Goal: Task Accomplishment & Management: Manage account settings

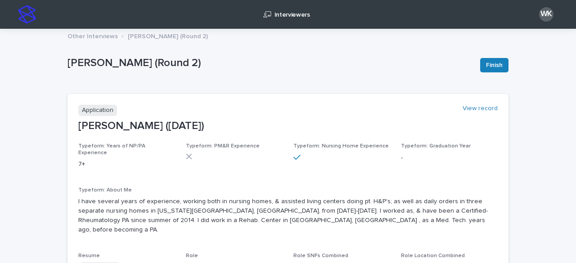
click at [80, 33] on p "Other Interviews" at bounding box center [92, 36] width 50 height 10
click at [276, 18] on link "Interviewers" at bounding box center [288, 14] width 52 height 28
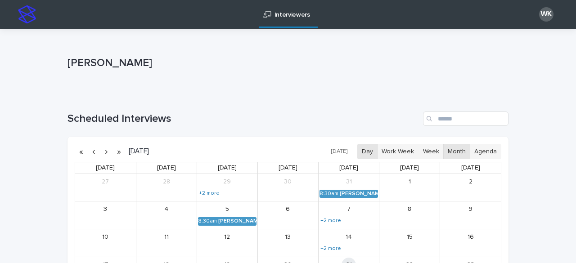
click at [368, 152] on button "Day" at bounding box center [367, 151] width 20 height 15
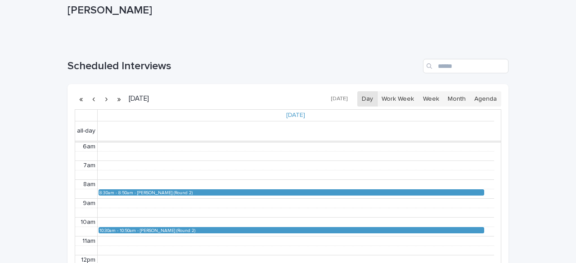
scroll to position [90, 0]
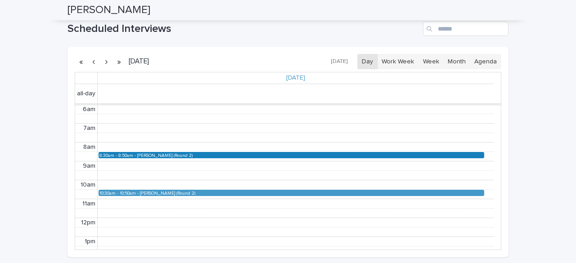
click at [194, 153] on div "[PERSON_NAME] (Round 2)" at bounding box center [310, 155] width 346 height 5
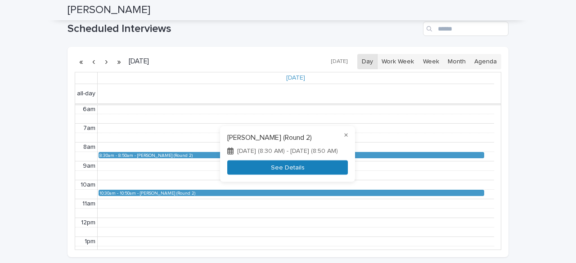
click at [251, 168] on button "See Details" at bounding box center [287, 167] width 121 height 15
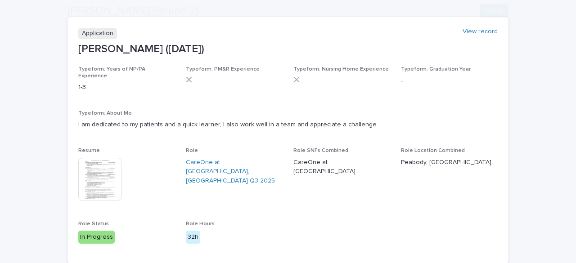
scroll to position [90, 0]
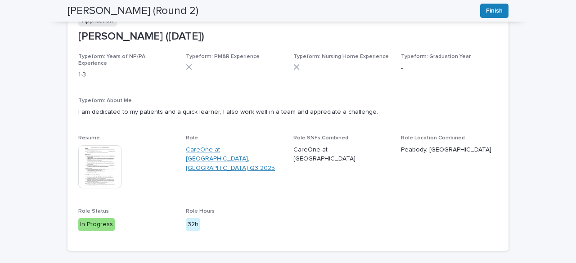
click at [215, 145] on link "CareOne at [GEOGRAPHIC_DATA], [GEOGRAPHIC_DATA] Q3 2025" at bounding box center [234, 159] width 97 height 28
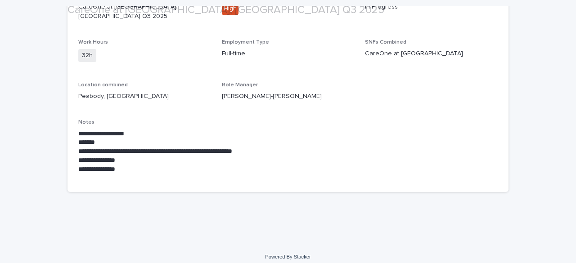
scroll to position [113, 0]
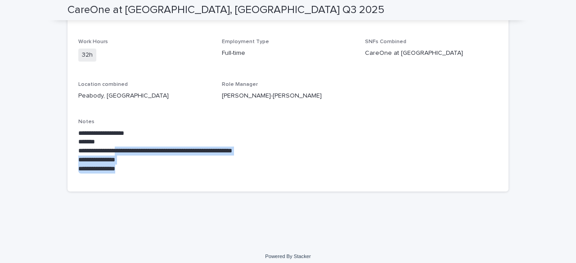
drag, startPoint x: 190, startPoint y: 159, endPoint x: 123, endPoint y: 143, distance: 68.4
click at [123, 143] on div "**********" at bounding box center [287, 151] width 419 height 45
click at [123, 147] on p "**********" at bounding box center [287, 151] width 419 height 9
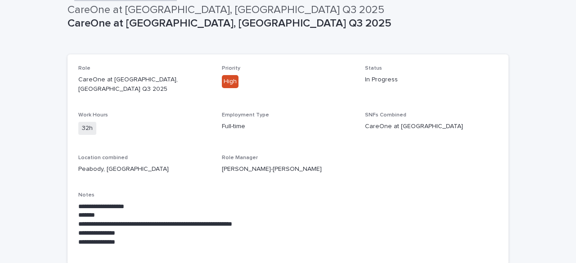
scroll to position [0, 0]
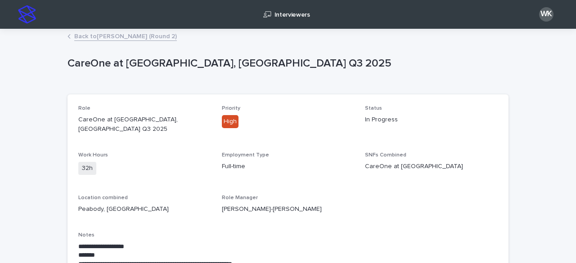
click at [85, 38] on link "Back to [PERSON_NAME] (Round 2)" at bounding box center [125, 36] width 103 height 10
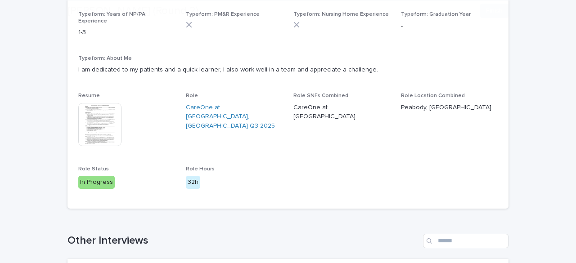
scroll to position [135, 0]
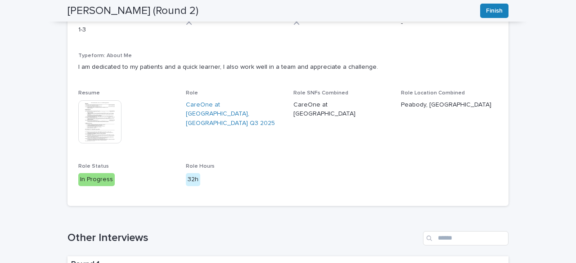
click at [96, 114] on img at bounding box center [99, 121] width 43 height 43
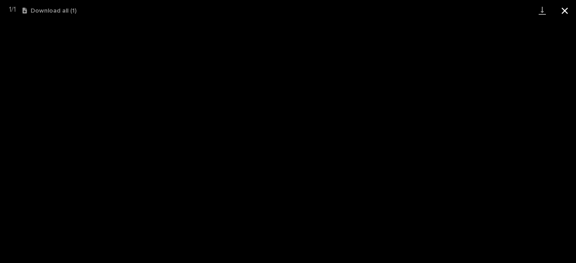
click at [559, 12] on button "Close gallery" at bounding box center [564, 10] width 22 height 21
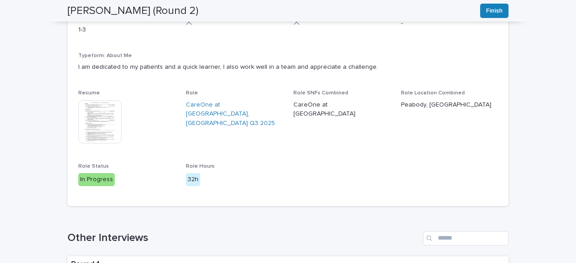
click at [106, 124] on img at bounding box center [99, 121] width 43 height 43
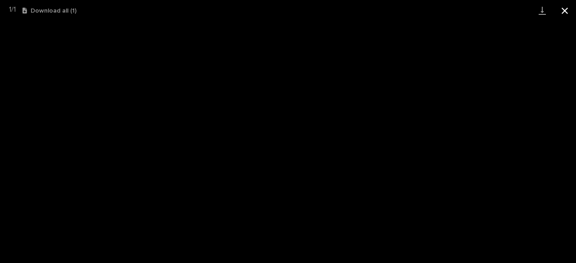
click at [563, 10] on button "Close gallery" at bounding box center [564, 10] width 22 height 21
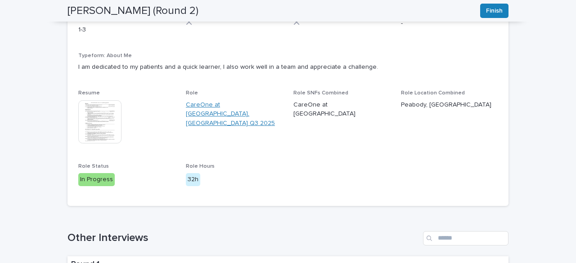
click at [209, 100] on link "CareOne at [GEOGRAPHIC_DATA], [GEOGRAPHIC_DATA] Q3 2025" at bounding box center [234, 114] width 97 height 28
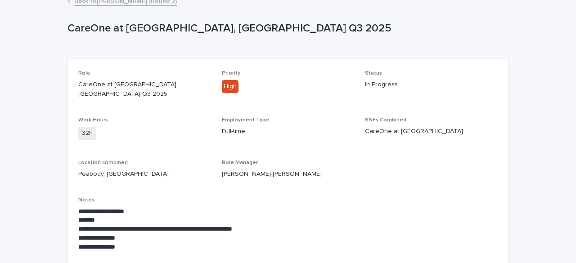
scroll to position [90, 0]
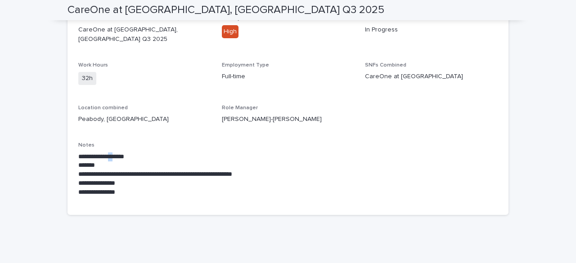
drag, startPoint x: 118, startPoint y: 155, endPoint x: 112, endPoint y: 151, distance: 7.5
click at [112, 152] on p "**********" at bounding box center [287, 156] width 419 height 9
click at [111, 152] on p "**********" at bounding box center [287, 156] width 419 height 9
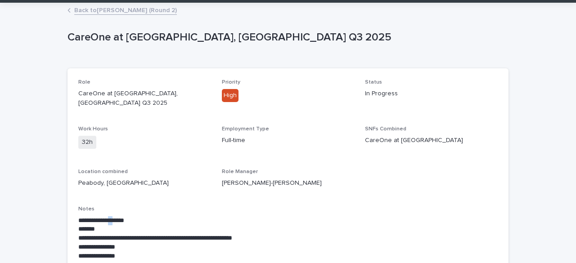
scroll to position [45, 0]
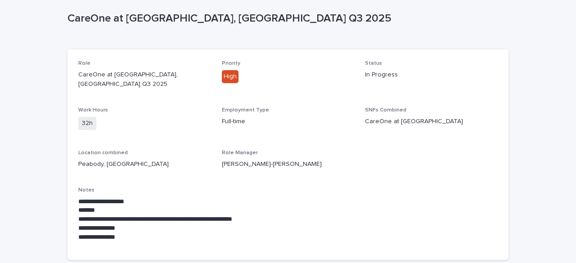
click at [144, 160] on p "Peabody, [GEOGRAPHIC_DATA]" at bounding box center [144, 164] width 133 height 9
drag, startPoint x: 360, startPoint y: 115, endPoint x: 421, endPoint y: 107, distance: 61.7
click at [420, 108] on div "**********" at bounding box center [287, 154] width 419 height 189
drag, startPoint x: 419, startPoint y: 116, endPoint x: 357, endPoint y: 116, distance: 62.1
click at [357, 116] on div "**********" at bounding box center [287, 154] width 419 height 189
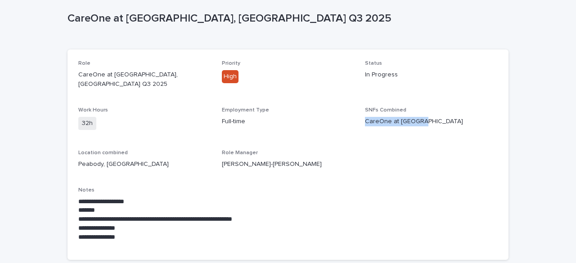
copy p "CareOne at [GEOGRAPHIC_DATA]"
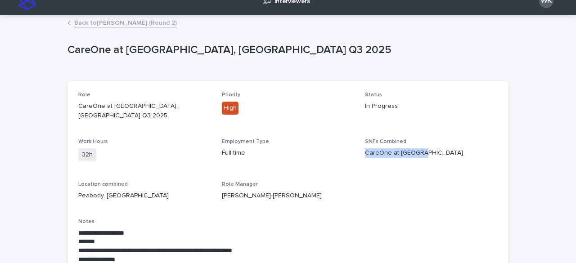
scroll to position [0, 0]
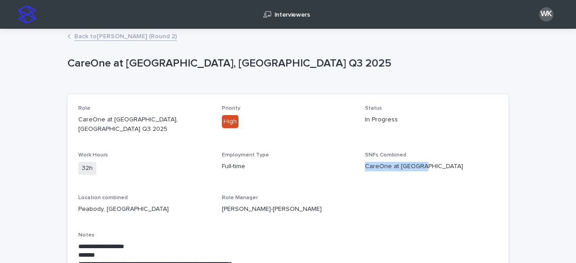
click at [100, 36] on link "Back to [PERSON_NAME] (Round 2)" at bounding box center [125, 36] width 103 height 10
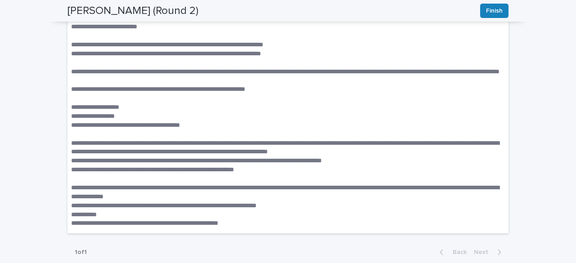
scroll to position [405, 0]
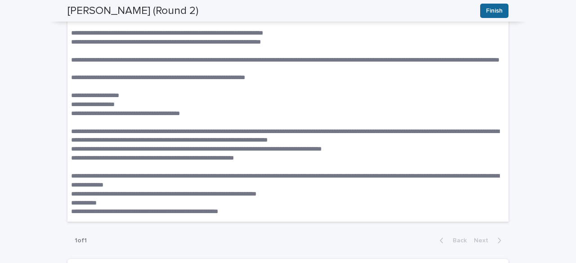
click at [498, 11] on span "Finish" at bounding box center [494, 10] width 17 height 9
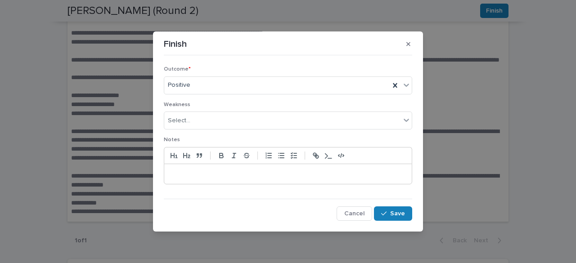
click at [276, 173] on p at bounding box center [288, 174] width 234 height 9
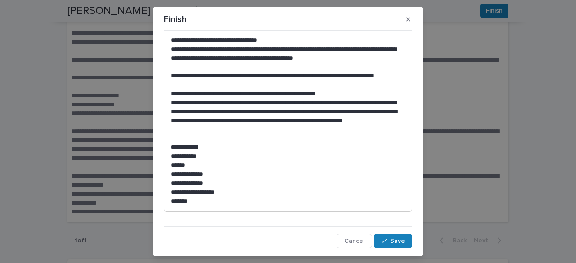
scroll to position [384, 0]
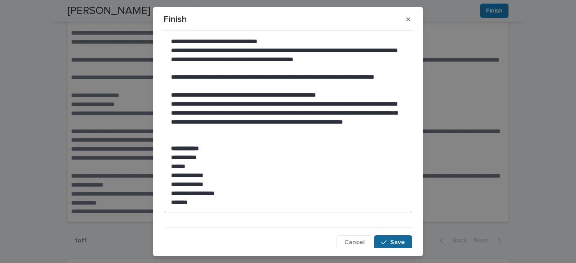
click at [386, 237] on button "Save" at bounding box center [393, 242] width 38 height 14
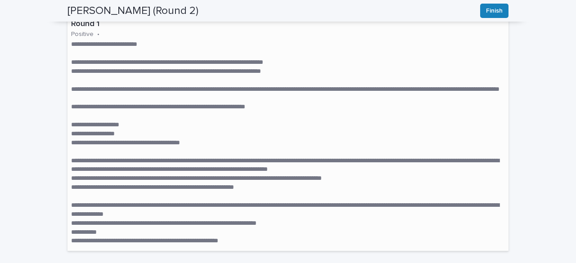
scroll to position [333, 0]
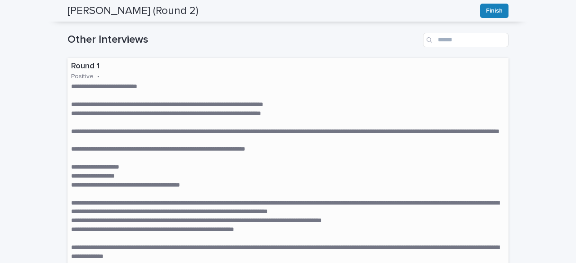
click at [186, 172] on p "**********" at bounding box center [288, 176] width 434 height 9
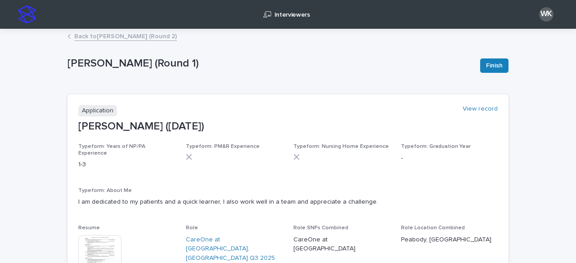
click at [128, 42] on div "Back to [PERSON_NAME] (Round 2)" at bounding box center [288, 37] width 450 height 13
click at [127, 38] on link "Back to [PERSON_NAME] (Round 2)" at bounding box center [125, 36] width 103 height 10
click at [109, 36] on link "Back to Interviewers" at bounding box center [104, 36] width 60 height 10
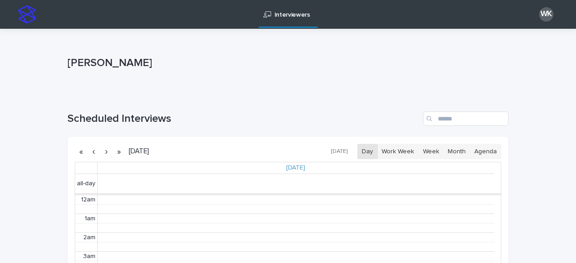
scroll to position [114, 0]
